Goal: Obtain resource: Download file/media

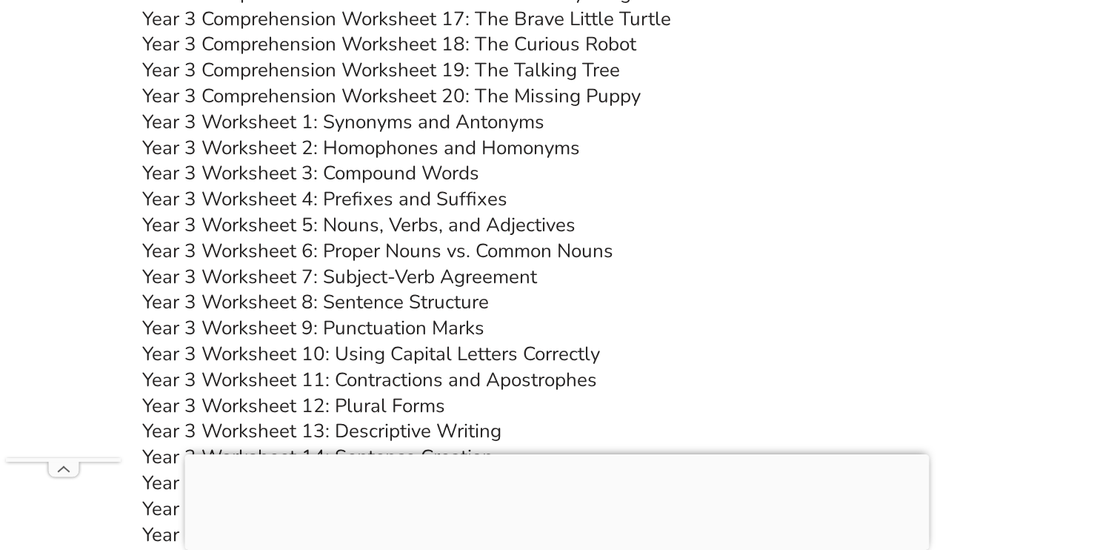
scroll to position [5437, 0]
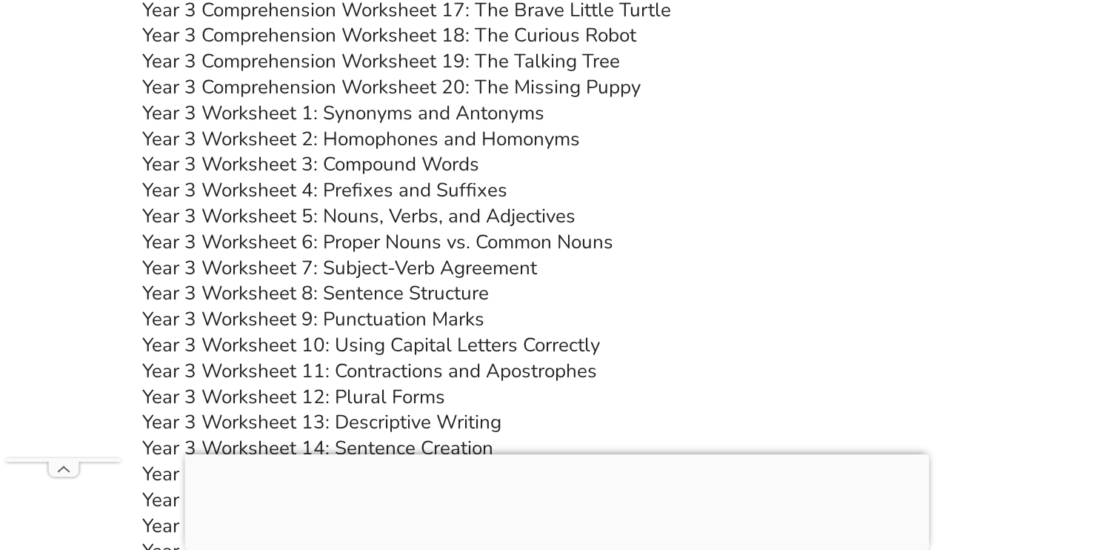
click at [260, 321] on link "Year 3 Worksheet 9: Punctuation Marks" at bounding box center [313, 319] width 342 height 26
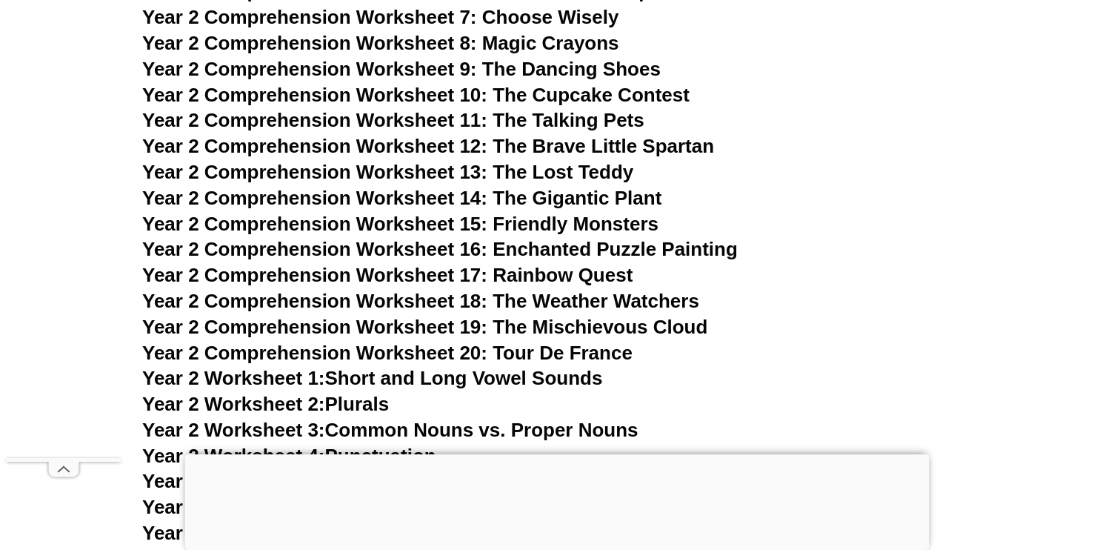
scroll to position [3616, 0]
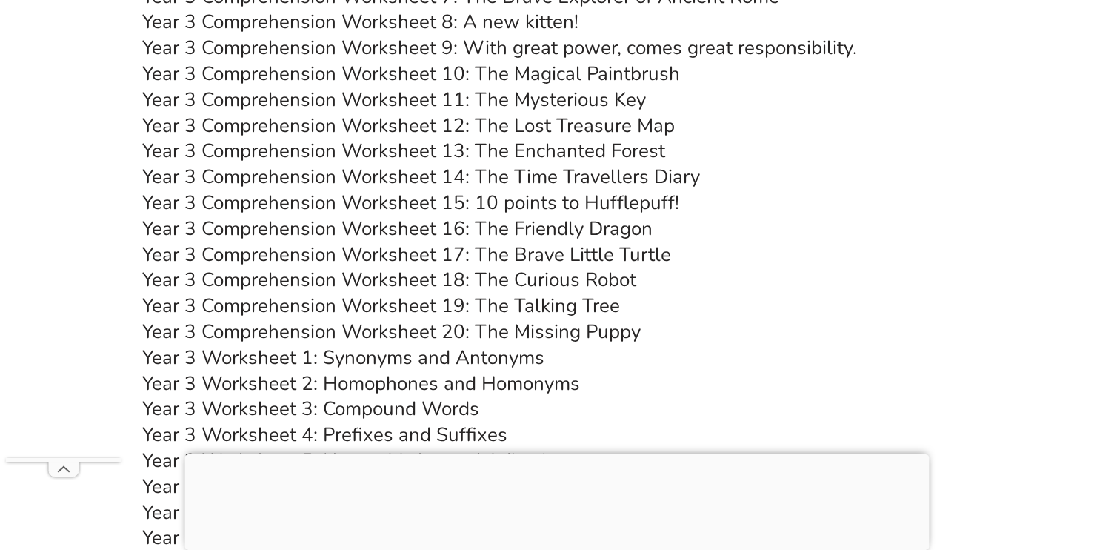
scroll to position [5028, 0]
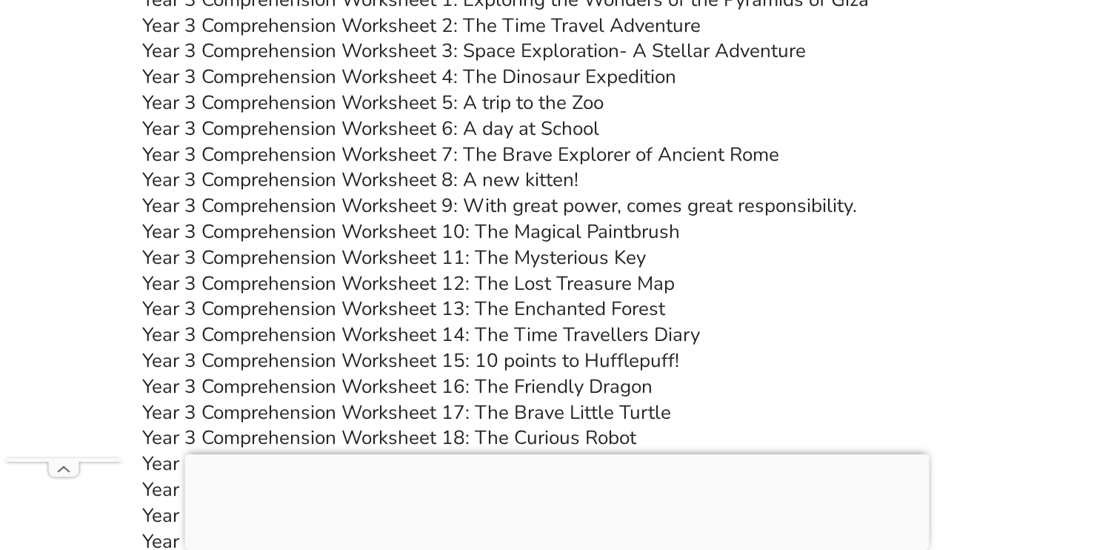
click at [384, 207] on link "Year 3 Comprehension Worksheet 9: With great power, comes great responsibility." at bounding box center [499, 206] width 715 height 26
